Goal: Understand process/instructions: Learn how to perform a task or action

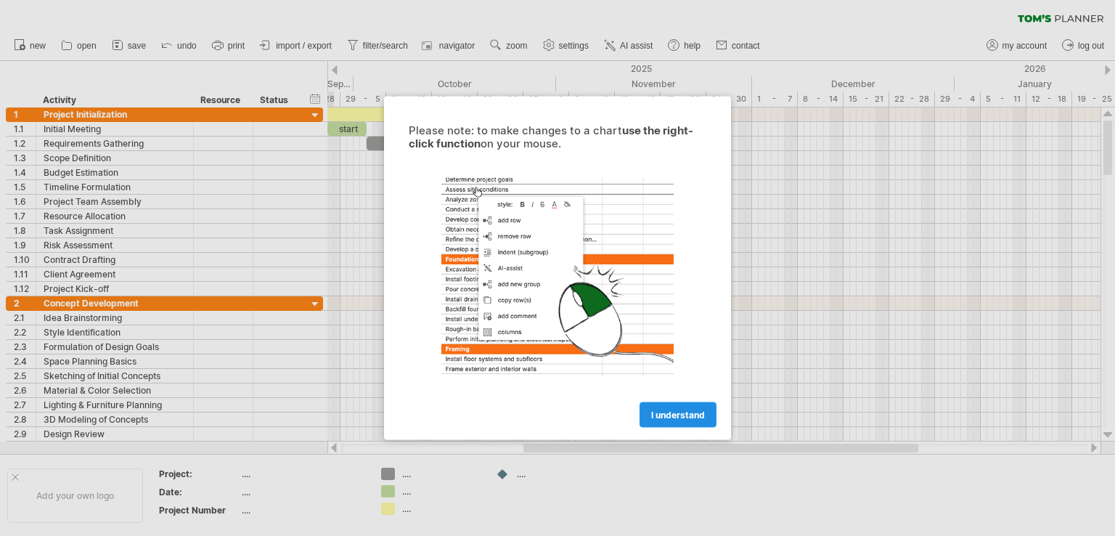
click at [678, 419] on span "I understand" at bounding box center [678, 414] width 54 height 11
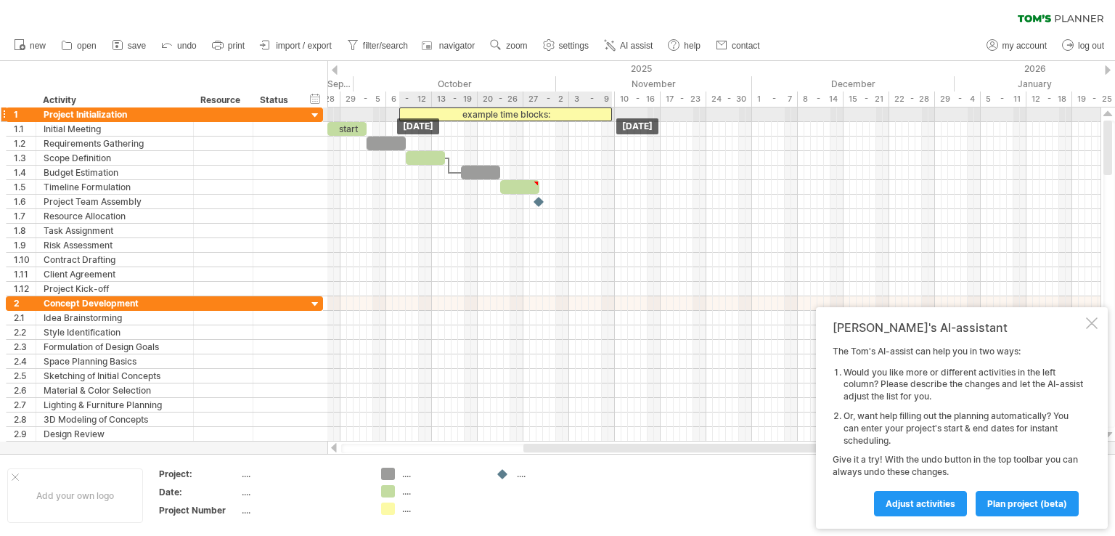
drag, startPoint x: 404, startPoint y: 114, endPoint x: 475, endPoint y: 114, distance: 71.8
click at [475, 115] on div "example time blocks:" at bounding box center [505, 114] width 213 height 14
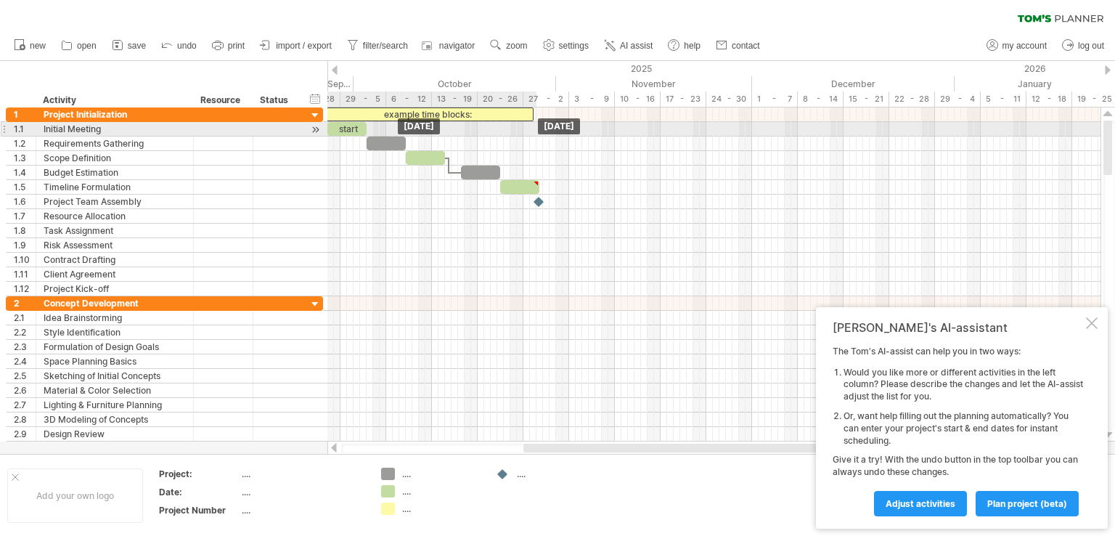
drag, startPoint x: 511, startPoint y: 116, endPoint x: 434, endPoint y: 123, distance: 77.2
click at [434, 123] on div "example time blocks: start [DATE] [DATE]" at bounding box center [713, 274] width 773 height 334
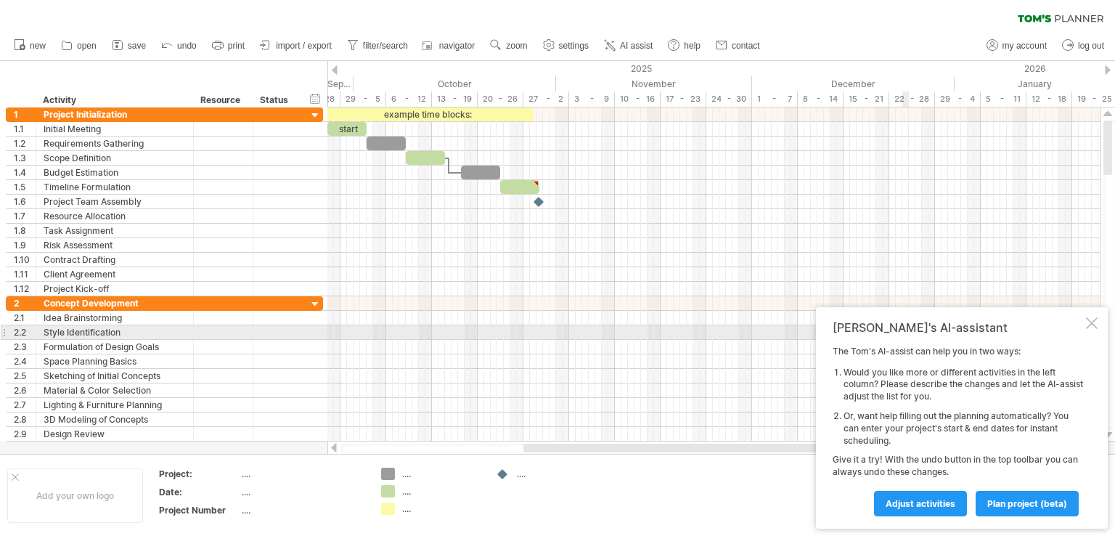
click at [1097, 326] on div "[PERSON_NAME]'s AI-assistant The [PERSON_NAME]'s AI-assist can help you in two …" at bounding box center [962, 417] width 292 height 221
click at [1094, 326] on div at bounding box center [1092, 323] width 12 height 12
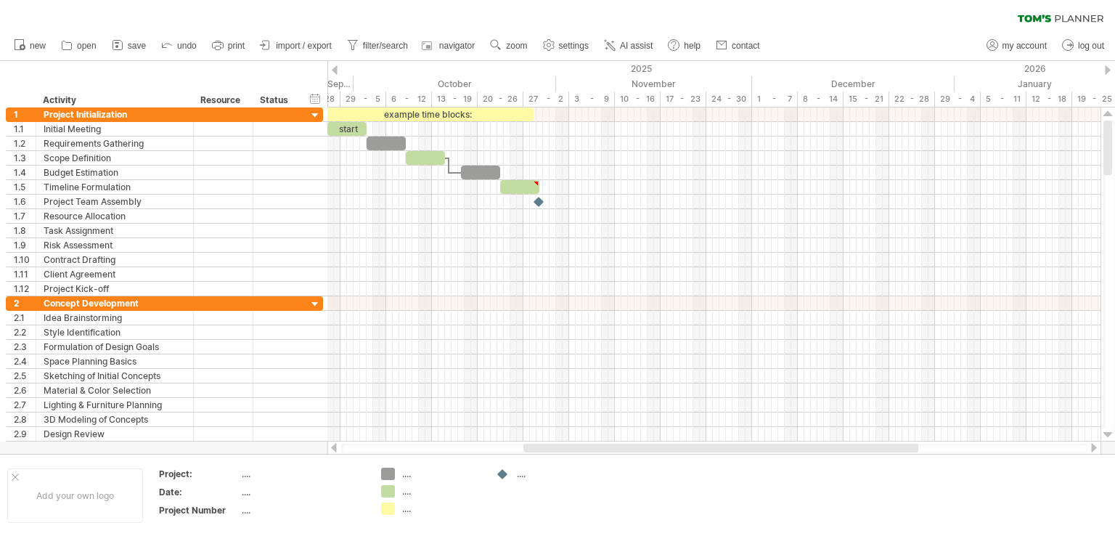
click at [336, 70] on div at bounding box center [335, 69] width 6 height 9
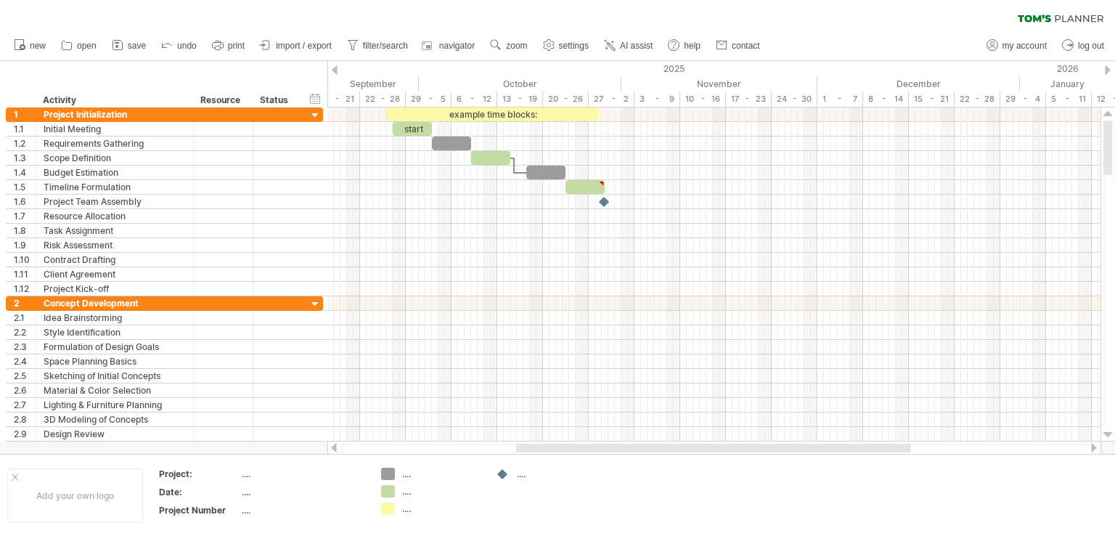
click at [336, 70] on div at bounding box center [335, 69] width 6 height 9
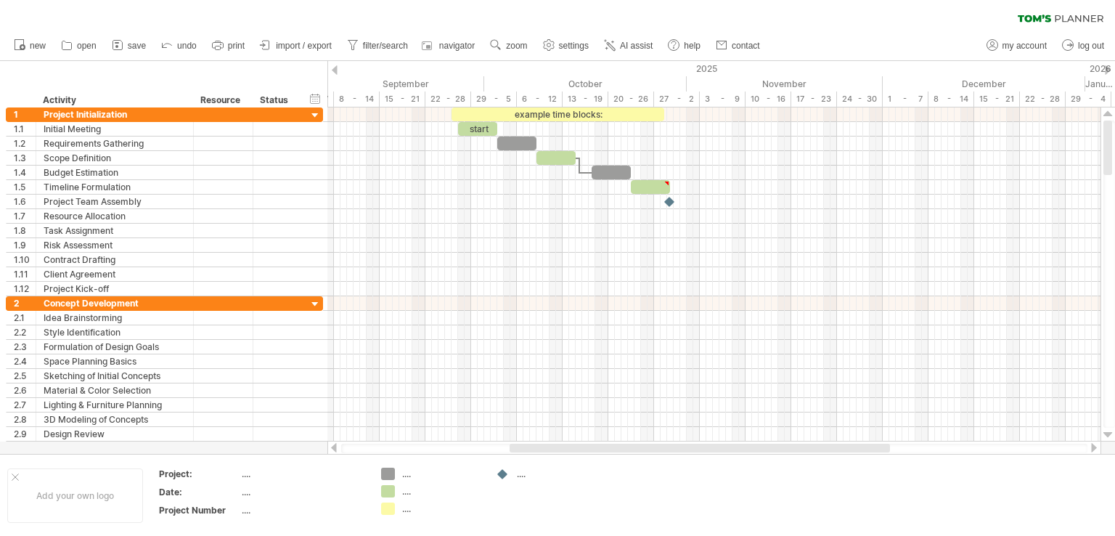
click at [336, 70] on div at bounding box center [335, 69] width 6 height 9
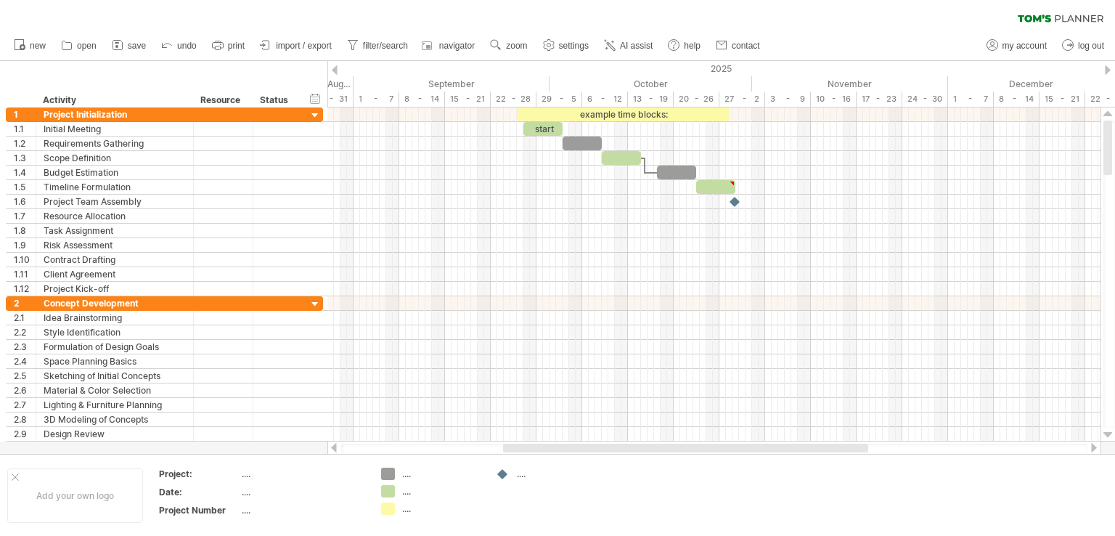
click at [336, 70] on div at bounding box center [335, 69] width 6 height 9
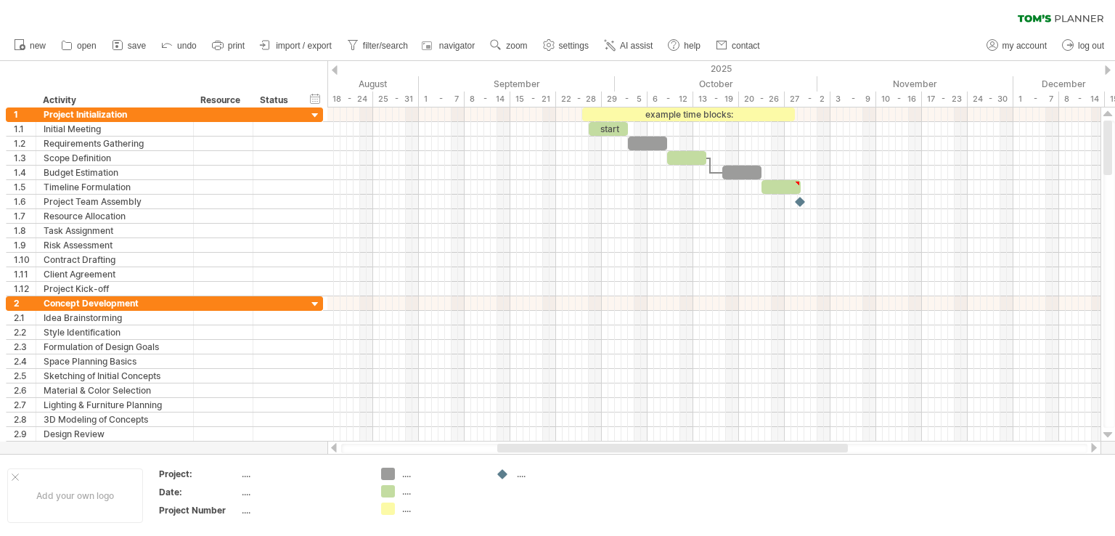
click at [336, 70] on div at bounding box center [335, 69] width 6 height 9
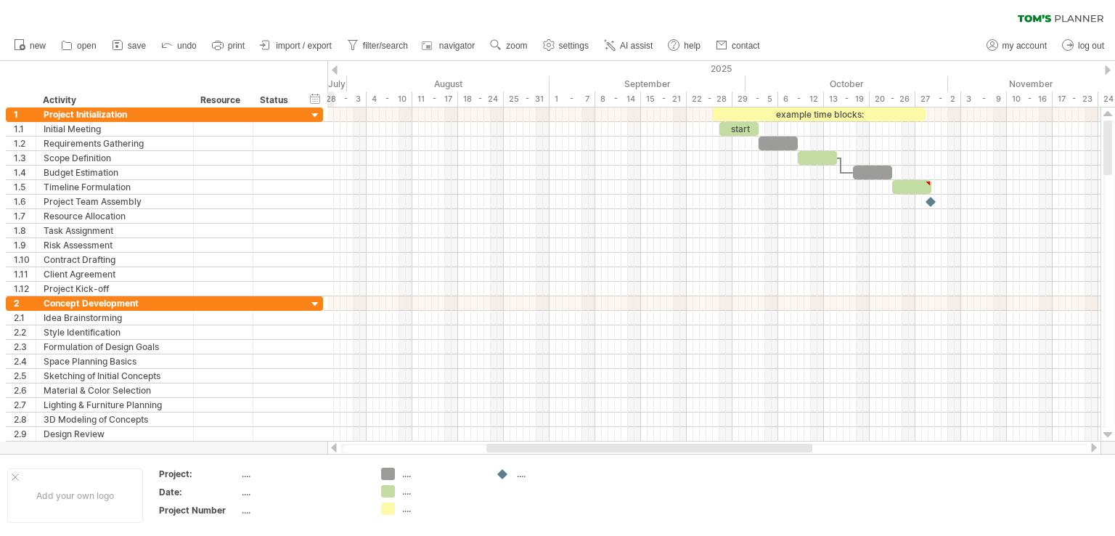
click at [336, 70] on div at bounding box center [335, 69] width 6 height 9
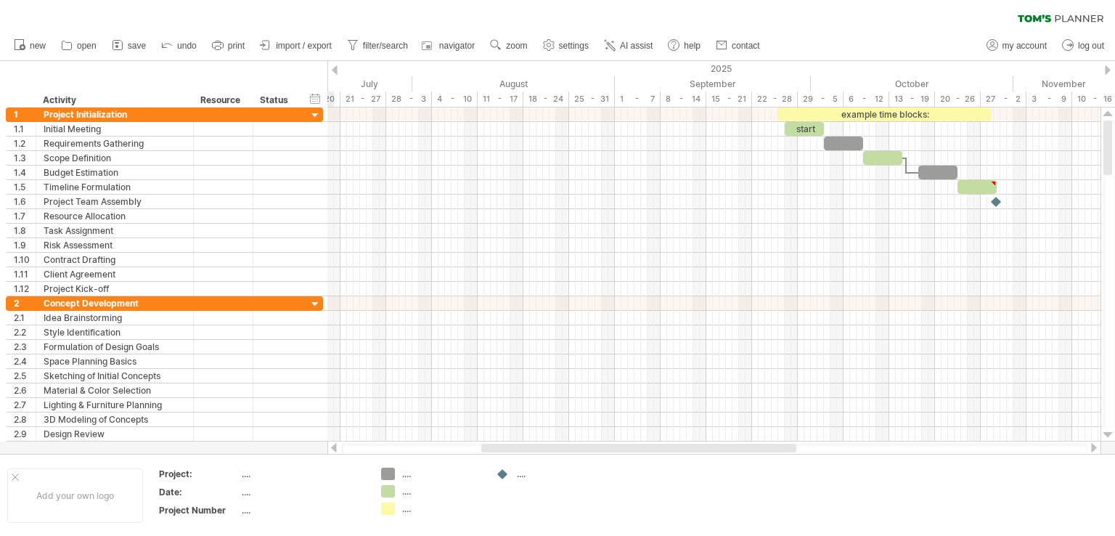
click at [336, 70] on div at bounding box center [335, 69] width 6 height 9
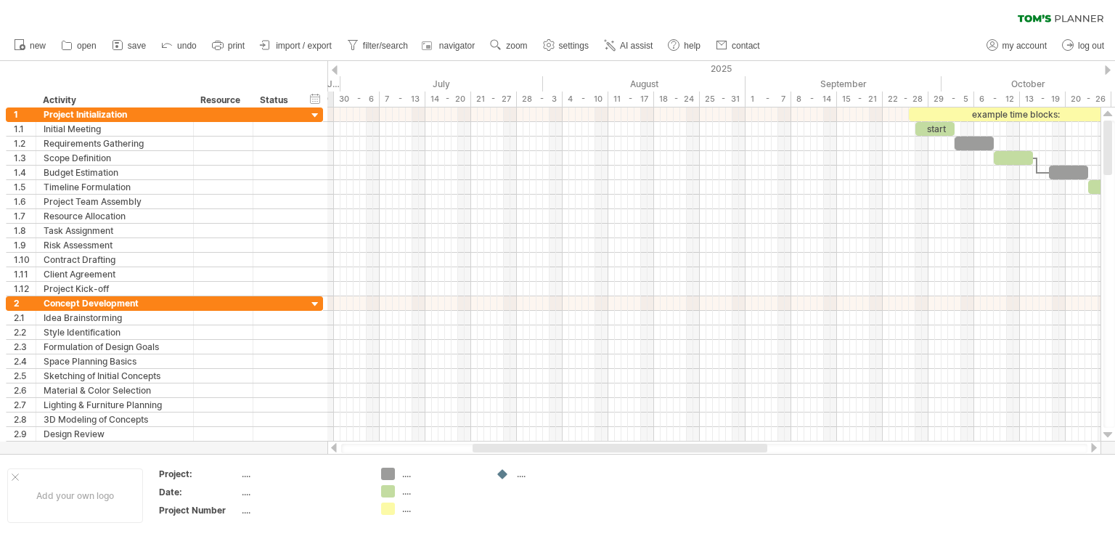
click at [336, 70] on div at bounding box center [335, 69] width 6 height 9
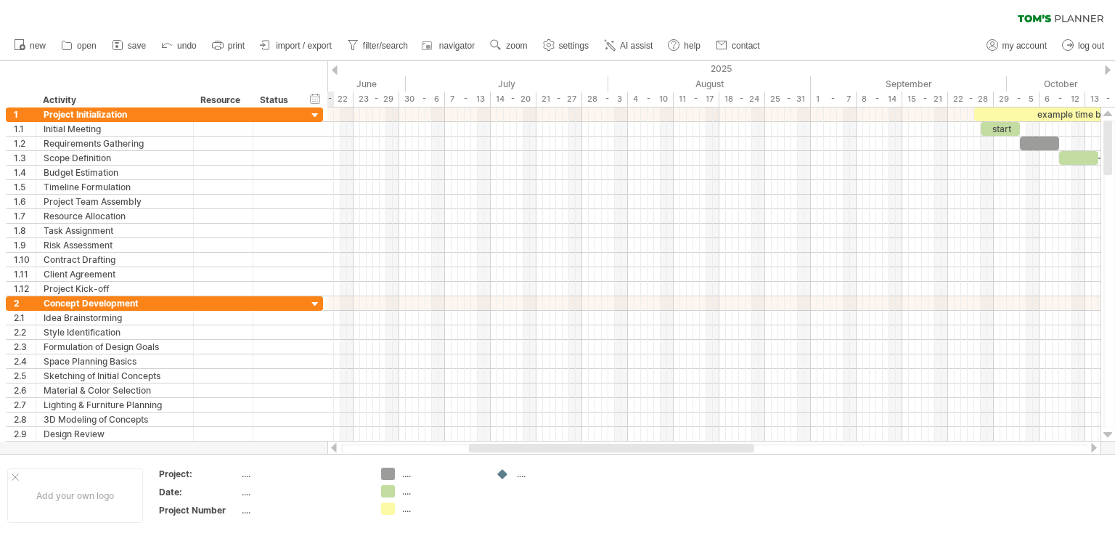
click at [336, 70] on div at bounding box center [335, 69] width 6 height 9
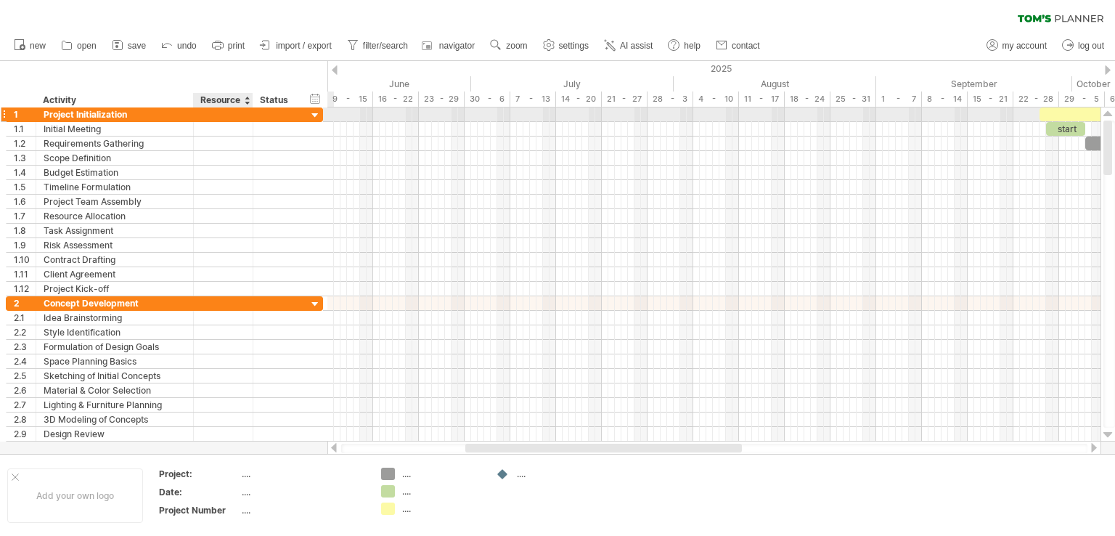
click at [255, 115] on div at bounding box center [276, 114] width 47 height 14
